Goal: Task Accomplishment & Management: Manage account settings

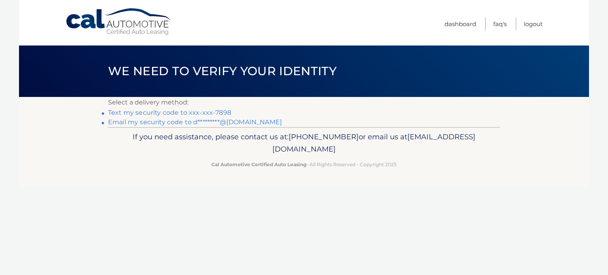
click at [154, 113] on link "Text my security code to xxx-xxx-7898" at bounding box center [169, 113] width 123 height 8
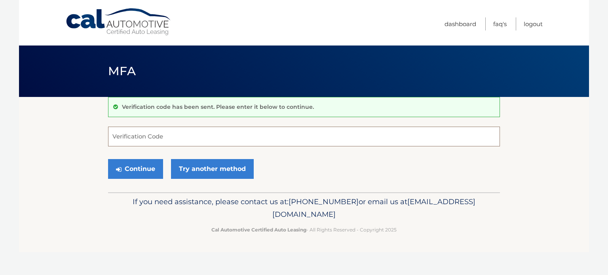
click at [174, 131] on input "Verification Code" at bounding box center [304, 137] width 392 height 20
type input "179566"
click at [108, 159] on button "Continue" at bounding box center [135, 169] width 55 height 20
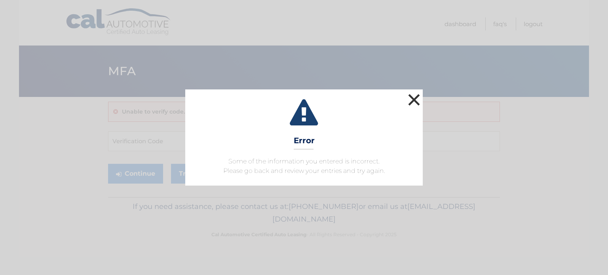
click at [408, 103] on button "×" at bounding box center [414, 100] width 16 height 16
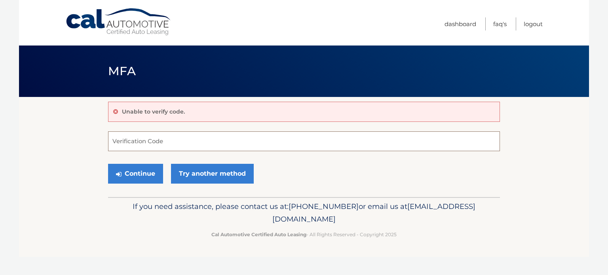
click at [224, 144] on input "Verification Code" at bounding box center [304, 141] width 392 height 20
type input "179565"
click at [108, 164] on button "Continue" at bounding box center [135, 174] width 55 height 20
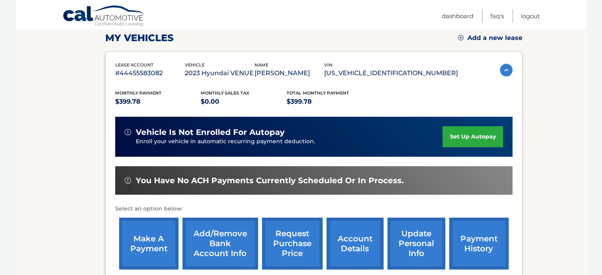
scroll to position [158, 0]
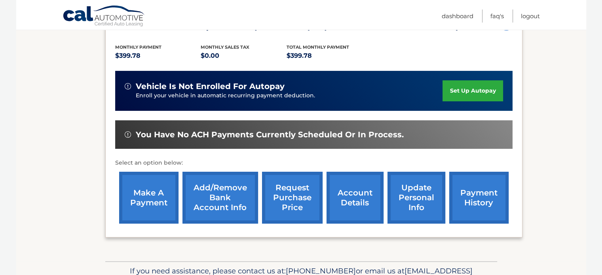
click at [133, 193] on link "make a payment" at bounding box center [148, 198] width 59 height 52
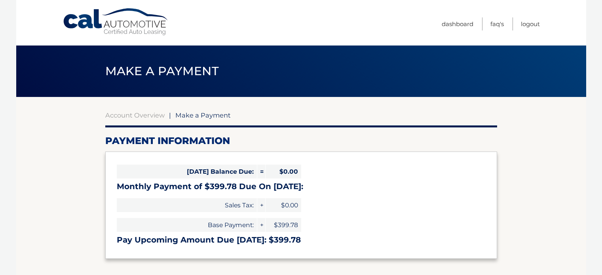
select select "MjY5Y2Q5YzktMWU5My00Mjc0LWFkNDUtN2Q0MmM4YTljNTJi"
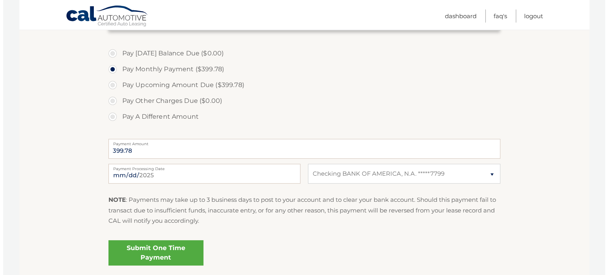
scroll to position [277, 0]
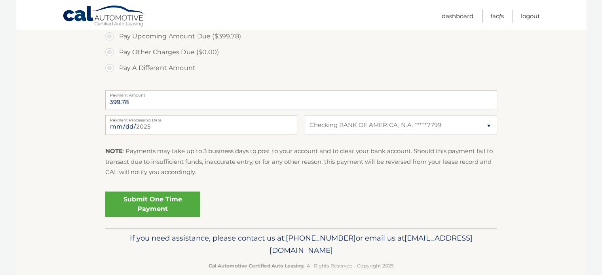
click at [136, 197] on link "Submit One Time Payment" at bounding box center [152, 203] width 95 height 25
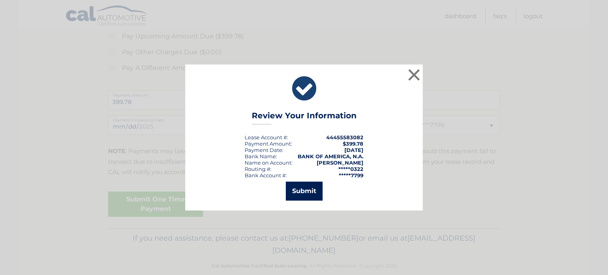
click at [308, 192] on button "Submit" at bounding box center [304, 191] width 37 height 19
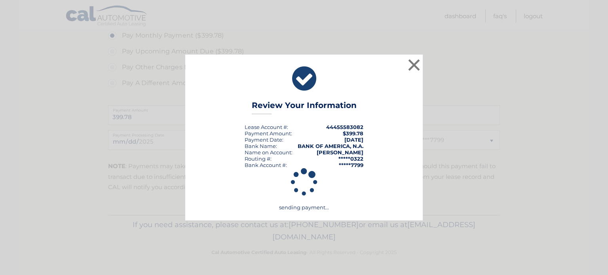
scroll to position [261, 0]
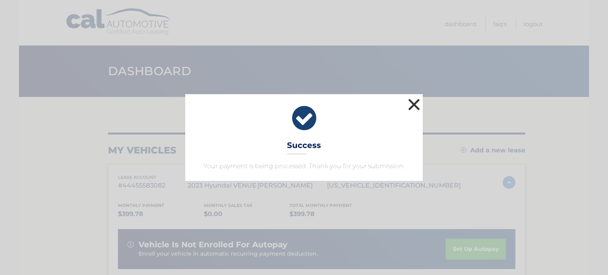
click at [411, 106] on button "×" at bounding box center [414, 105] width 16 height 16
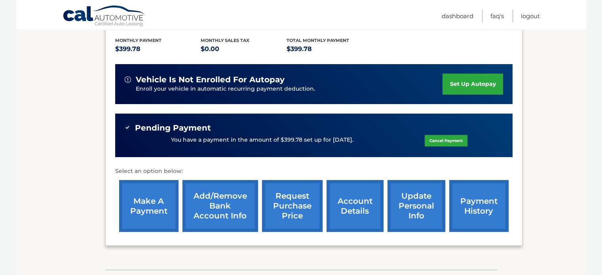
scroll to position [218, 0]
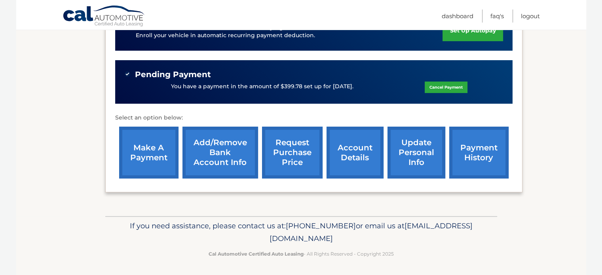
click at [348, 146] on link "account details" at bounding box center [354, 153] width 57 height 52
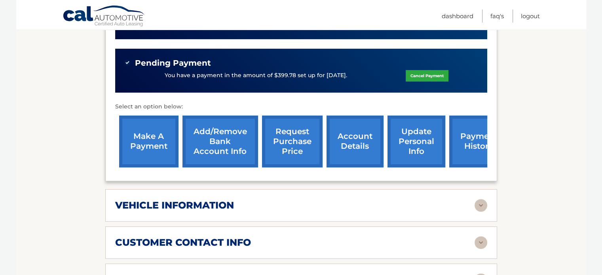
scroll to position [316, 0]
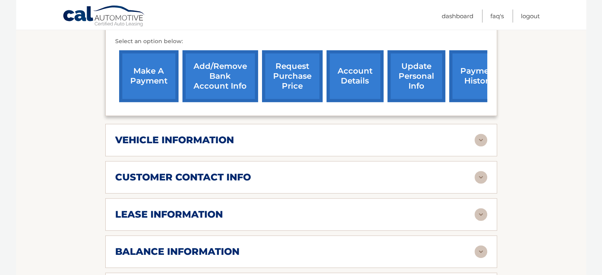
click at [360, 134] on div "vehicle information" at bounding box center [294, 140] width 359 height 12
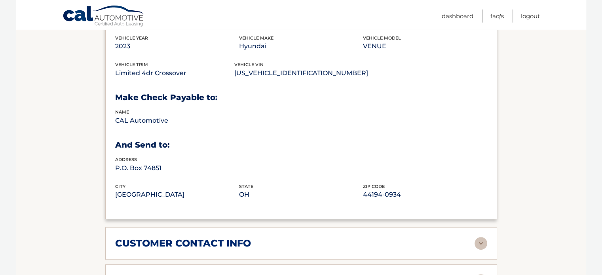
scroll to position [554, 0]
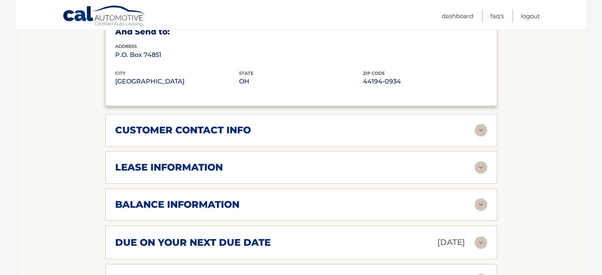
click at [356, 161] on div "lease information" at bounding box center [294, 167] width 359 height 12
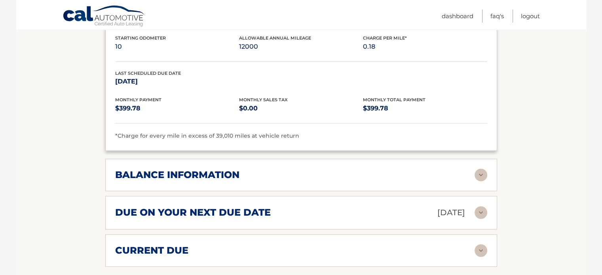
scroll to position [752, 0]
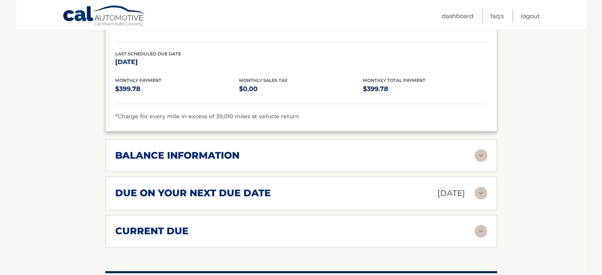
click at [300, 148] on div "balance information Payments Received 27 Payments Remaining 12 Next Payment wil…" at bounding box center [301, 155] width 392 height 32
click at [210, 150] on h2 "balance information" at bounding box center [177, 156] width 124 height 12
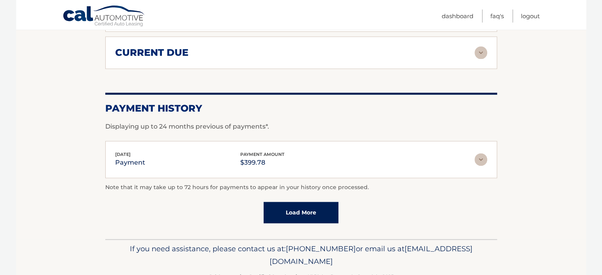
scroll to position [1029, 0]
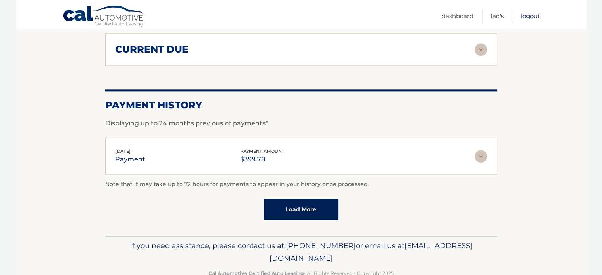
click at [533, 15] on link "Logout" at bounding box center [530, 15] width 19 height 13
